Goal: Find contact information: Find contact information

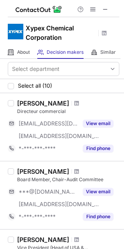
click at [56, 101] on div "Gilbert Tiezzi" at bounding box center [43, 103] width 52 height 8
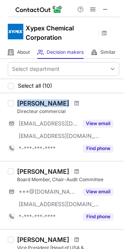
drag, startPoint x: 58, startPoint y: 102, endPoint x: 18, endPoint y: 106, distance: 40.7
click at [18, 105] on div "Gilbert Tiezzi" at bounding box center [68, 103] width 102 height 8
copy div "Gilbert Tiezzi"
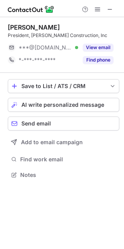
scroll to position [169, 124]
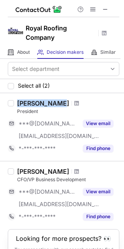
drag, startPoint x: 55, startPoint y: 99, endPoint x: 19, endPoint y: 99, distance: 36.2
click at [19, 99] on div "Steve Pinkus" at bounding box center [43, 103] width 52 height 8
copy div "Steve Pinkus"
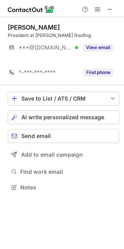
scroll to position [169, 124]
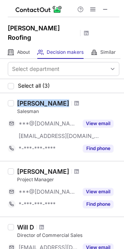
drag, startPoint x: 56, startPoint y: 91, endPoint x: 17, endPoint y: 88, distance: 39.8
click at [16, 93] on div "[PERSON_NAME] Salesman ***@[DOMAIN_NAME] [EMAIL_ADDRESS][DOMAIN_NAME] View emai…" at bounding box center [62, 127] width 124 height 68
copy div "[PERSON_NAME]"
copy div "David Bange"
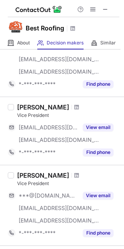
scroll to position [160, 0]
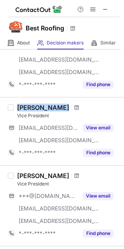
drag, startPoint x: 60, startPoint y: 105, endPoint x: 8, endPoint y: 111, distance: 52.8
click at [8, 111] on div "Clay Thomas Vice President ***@bellsouth.net ***@bestroofing.net View email *-*…" at bounding box center [62, 131] width 124 height 68
copy div "Clay Thomas"
